Goal: Communication & Community: Connect with others

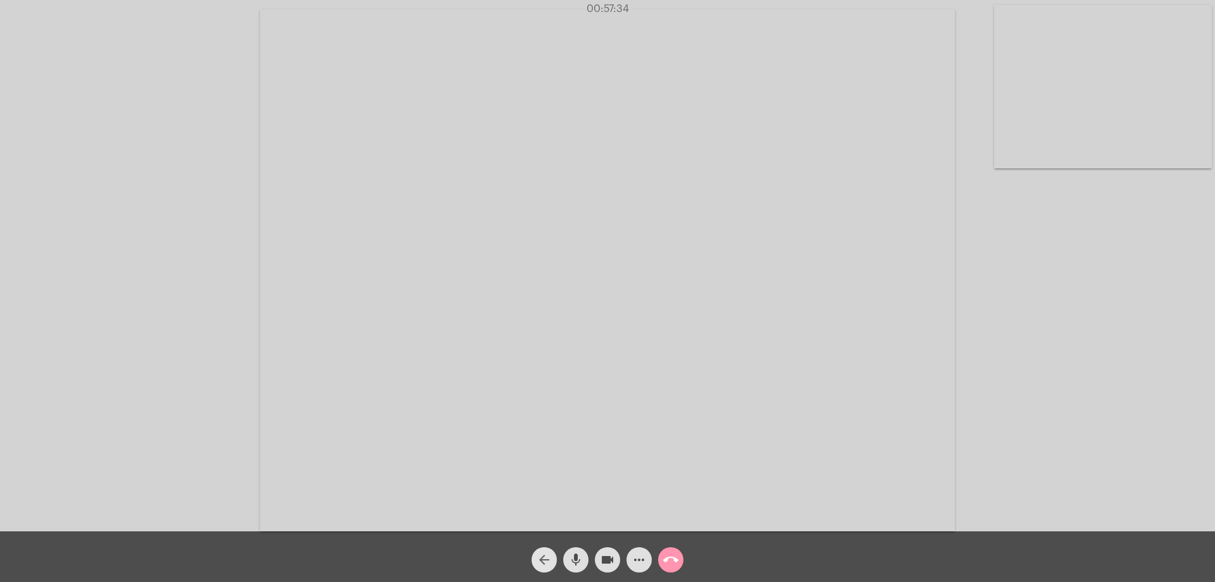
click at [549, 552] on mat-icon "arrow_back" at bounding box center [544, 559] width 15 height 15
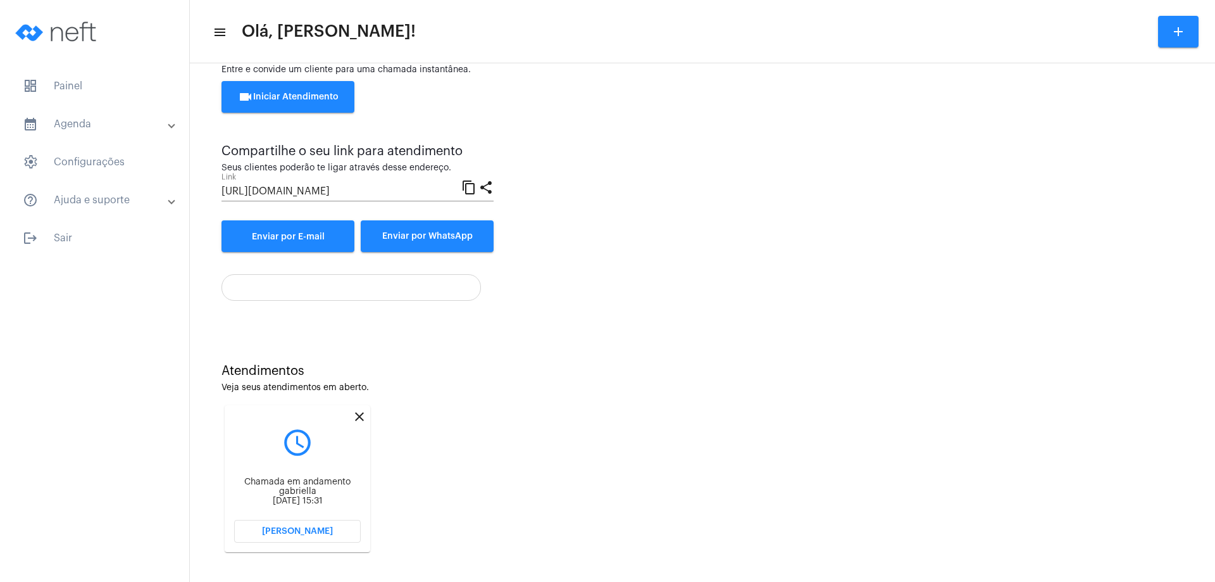
scroll to position [54, 0]
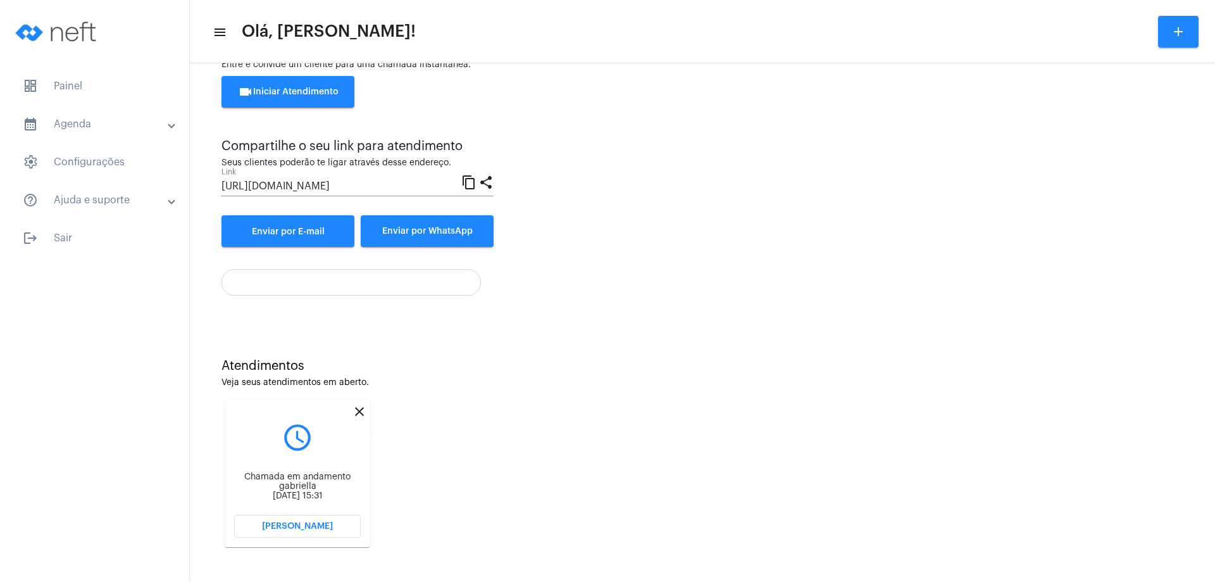
click at [359, 410] on mat-icon "close" at bounding box center [359, 411] width 15 height 15
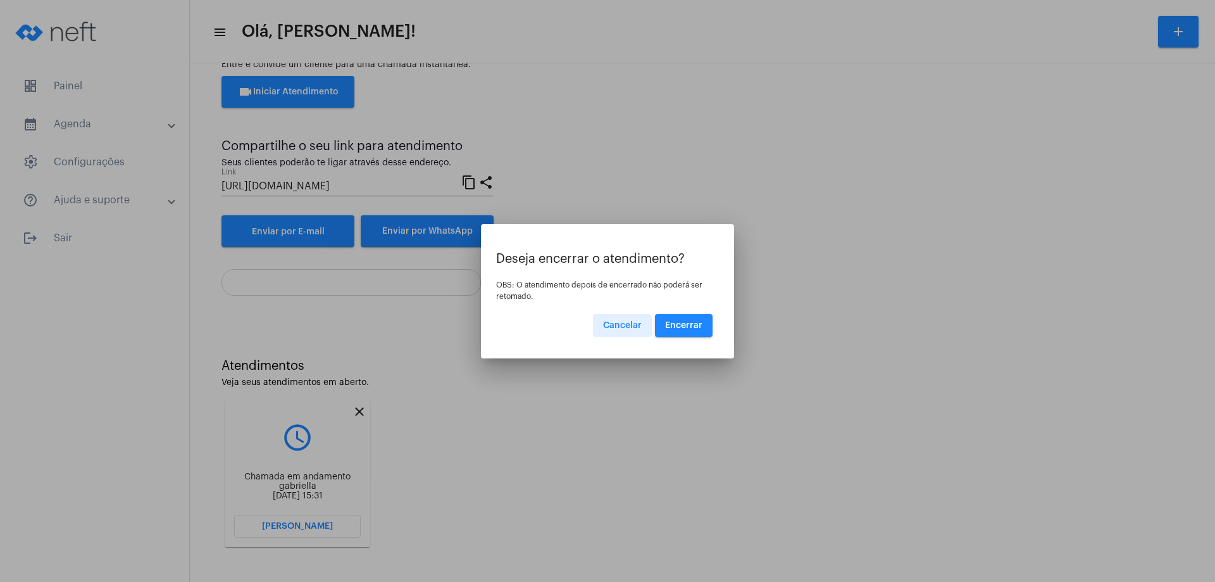
click at [675, 321] on span "Encerrar" at bounding box center [683, 325] width 37 height 9
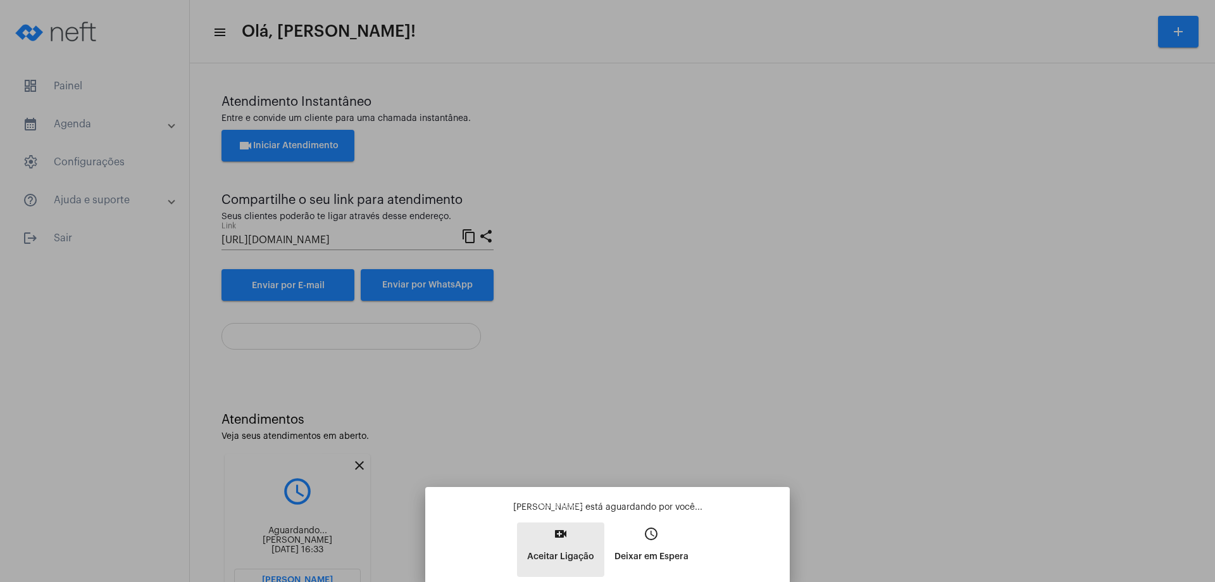
click at [557, 532] on mat-icon "video_call" at bounding box center [560, 533] width 15 height 15
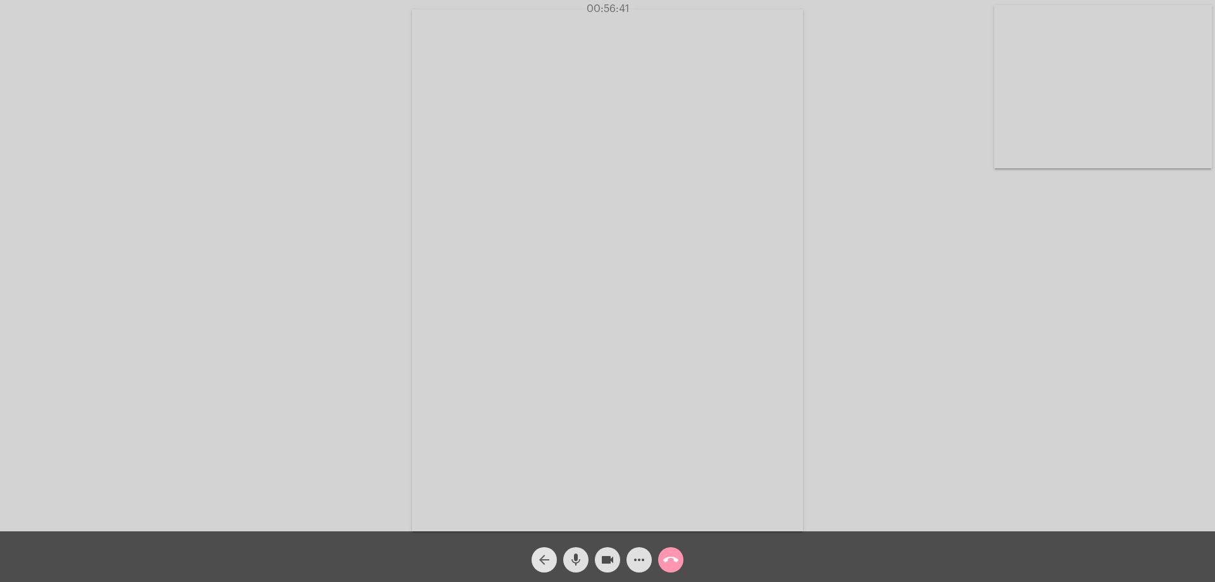
click at [545, 554] on mat-icon "arrow_back" at bounding box center [544, 559] width 15 height 15
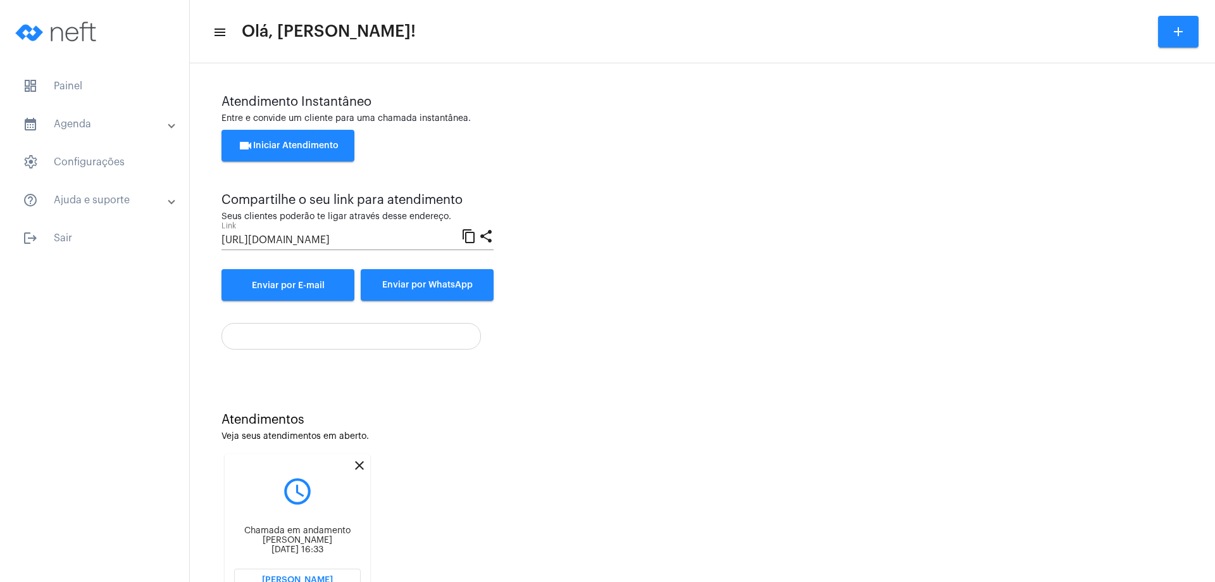
scroll to position [54, 0]
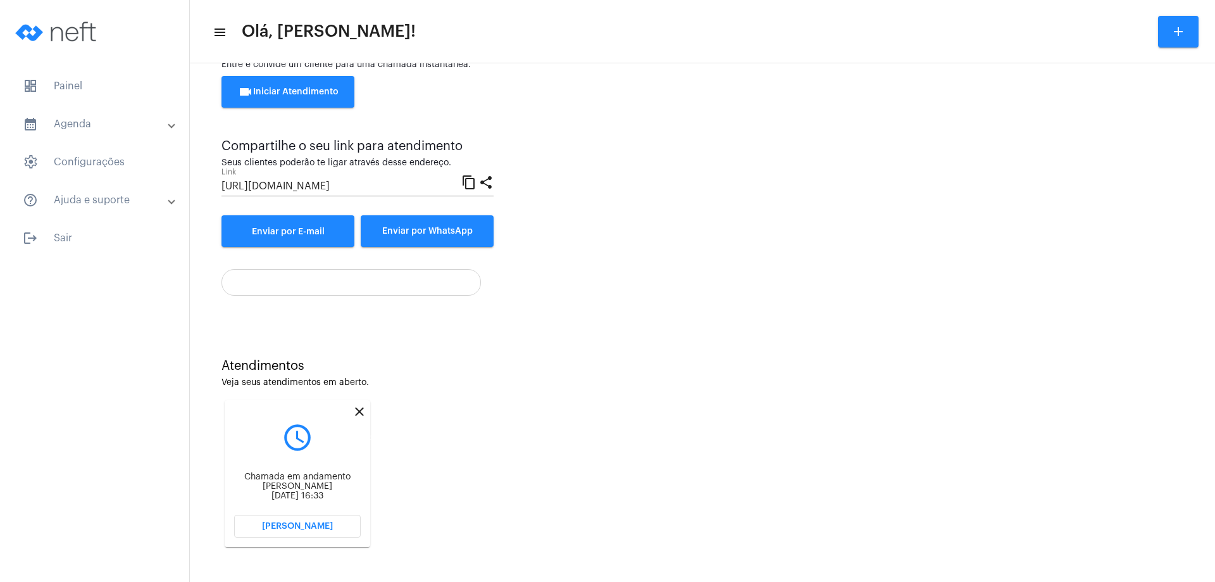
click at [358, 408] on mat-icon "close" at bounding box center [359, 411] width 15 height 15
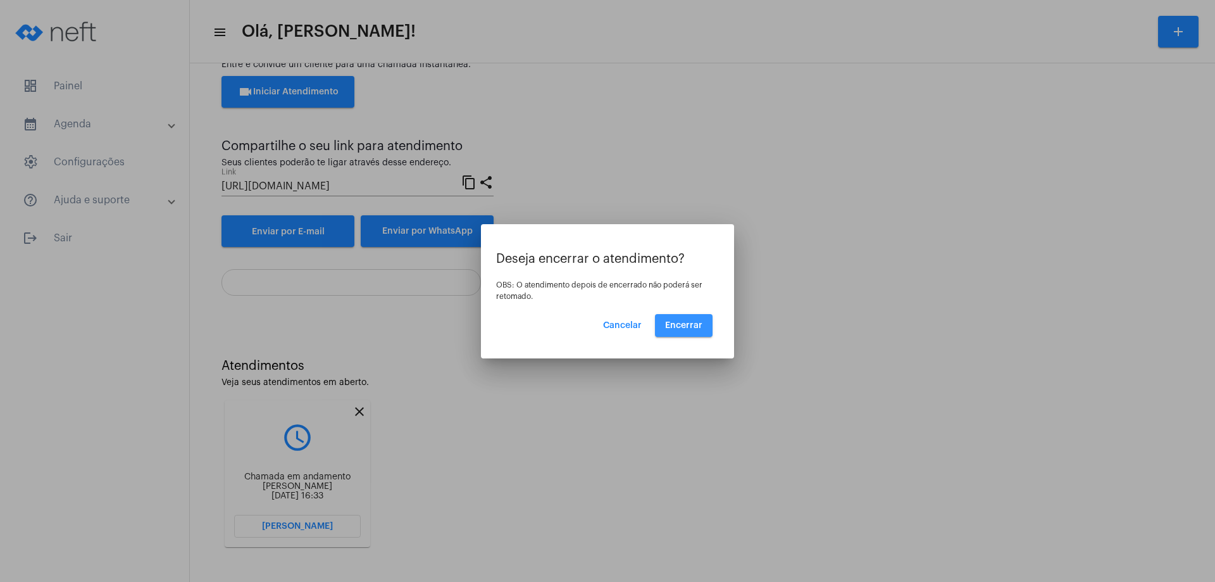
click at [694, 320] on button "Encerrar" at bounding box center [684, 325] width 58 height 23
